Goal: Task Accomplishment & Management: Manage account settings

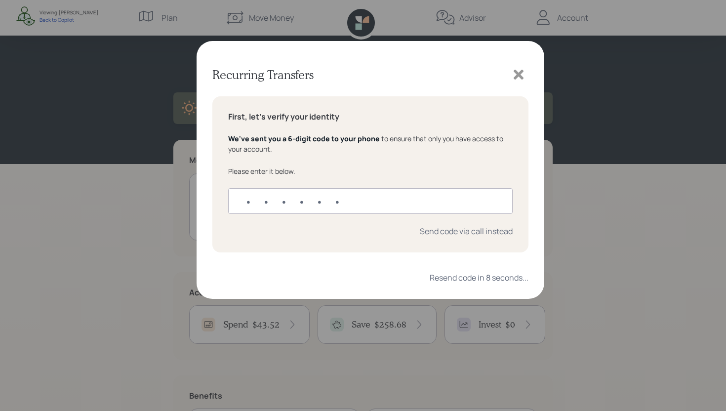
click at [317, 201] on input "text" at bounding box center [370, 201] width 284 height 26
type input "925890"
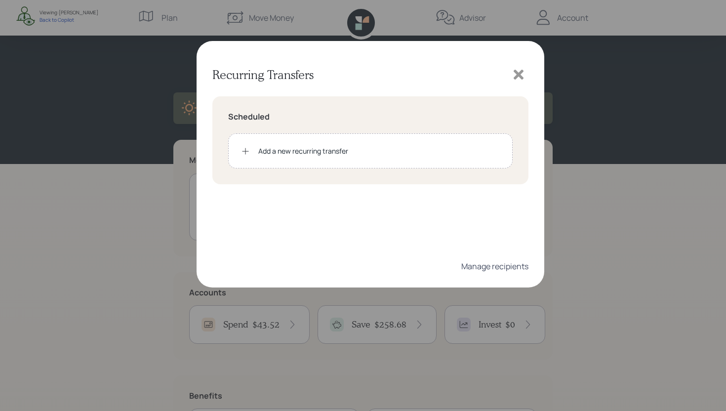
click at [492, 268] on div "Manage recipients" at bounding box center [494, 266] width 67 height 11
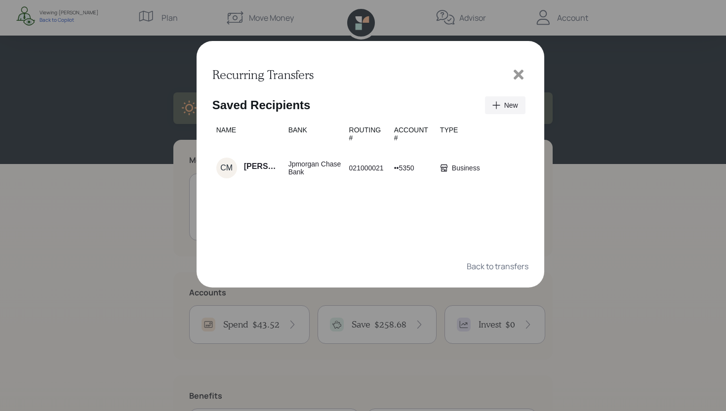
click at [509, 106] on span "New" at bounding box center [511, 105] width 14 height 8
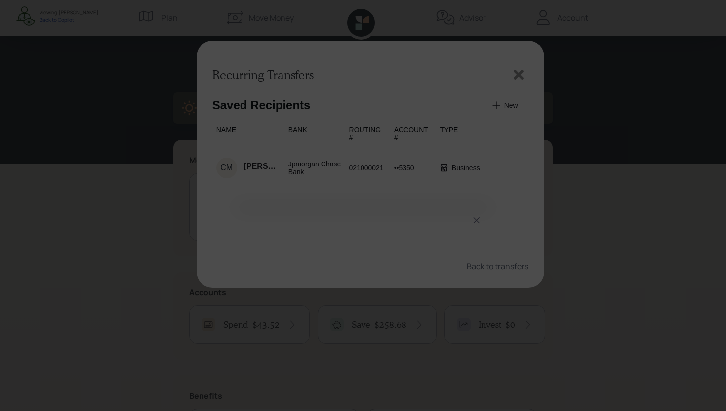
click at [519, 75] on dialog at bounding box center [363, 205] width 726 height 411
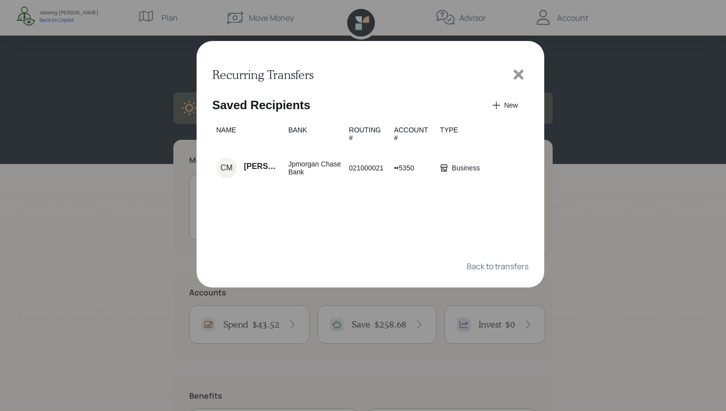
click at [519, 75] on icon at bounding box center [519, 75] width 10 height 10
